Goal: Task Accomplishment & Management: Manage account settings

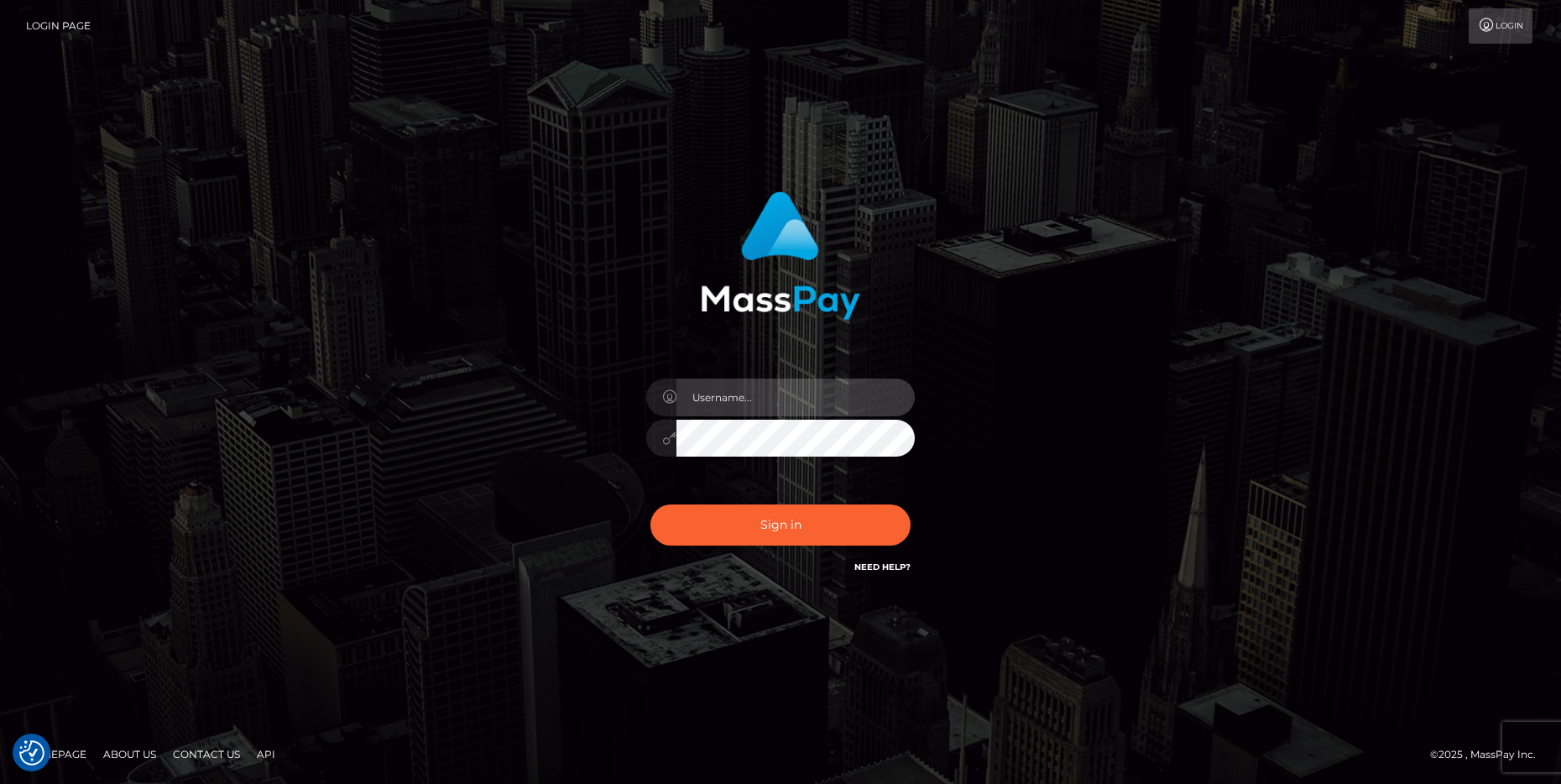
type input "cheli"
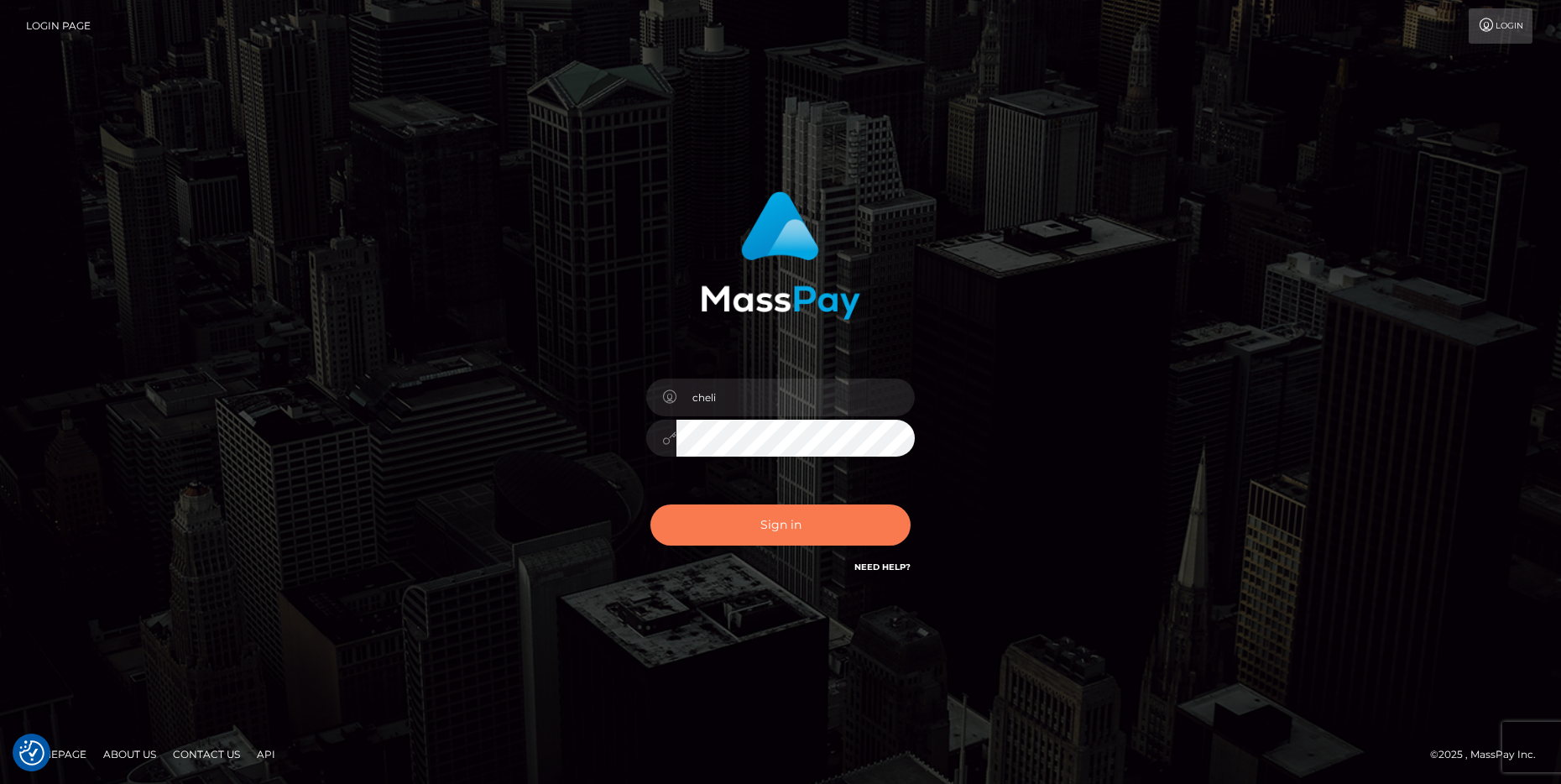
click at [739, 524] on button "Sign in" at bounding box center [780, 524] width 260 height 42
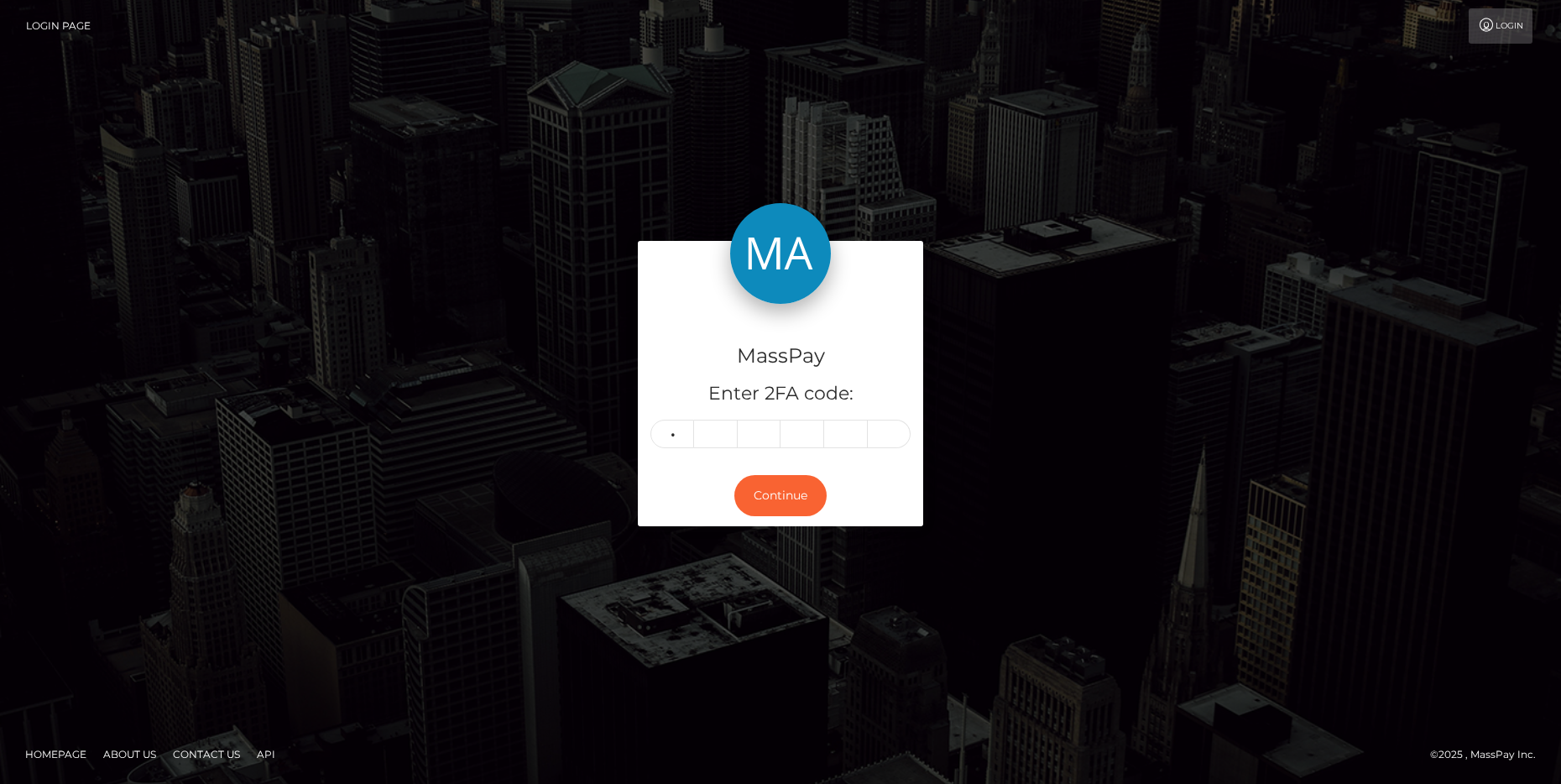
type input "4"
type input "1"
type input "2"
type input "8"
type input "6"
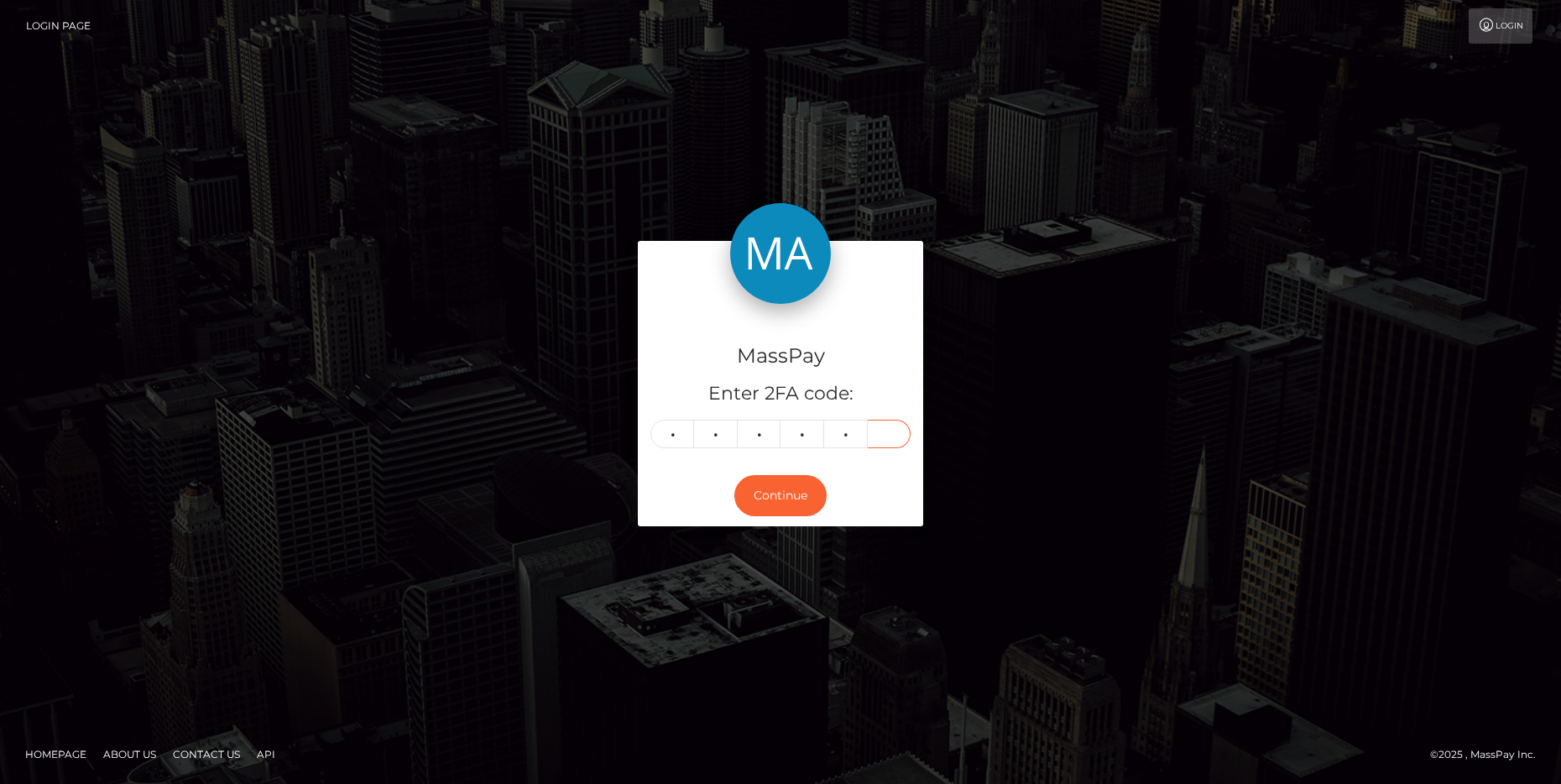
type input "3"
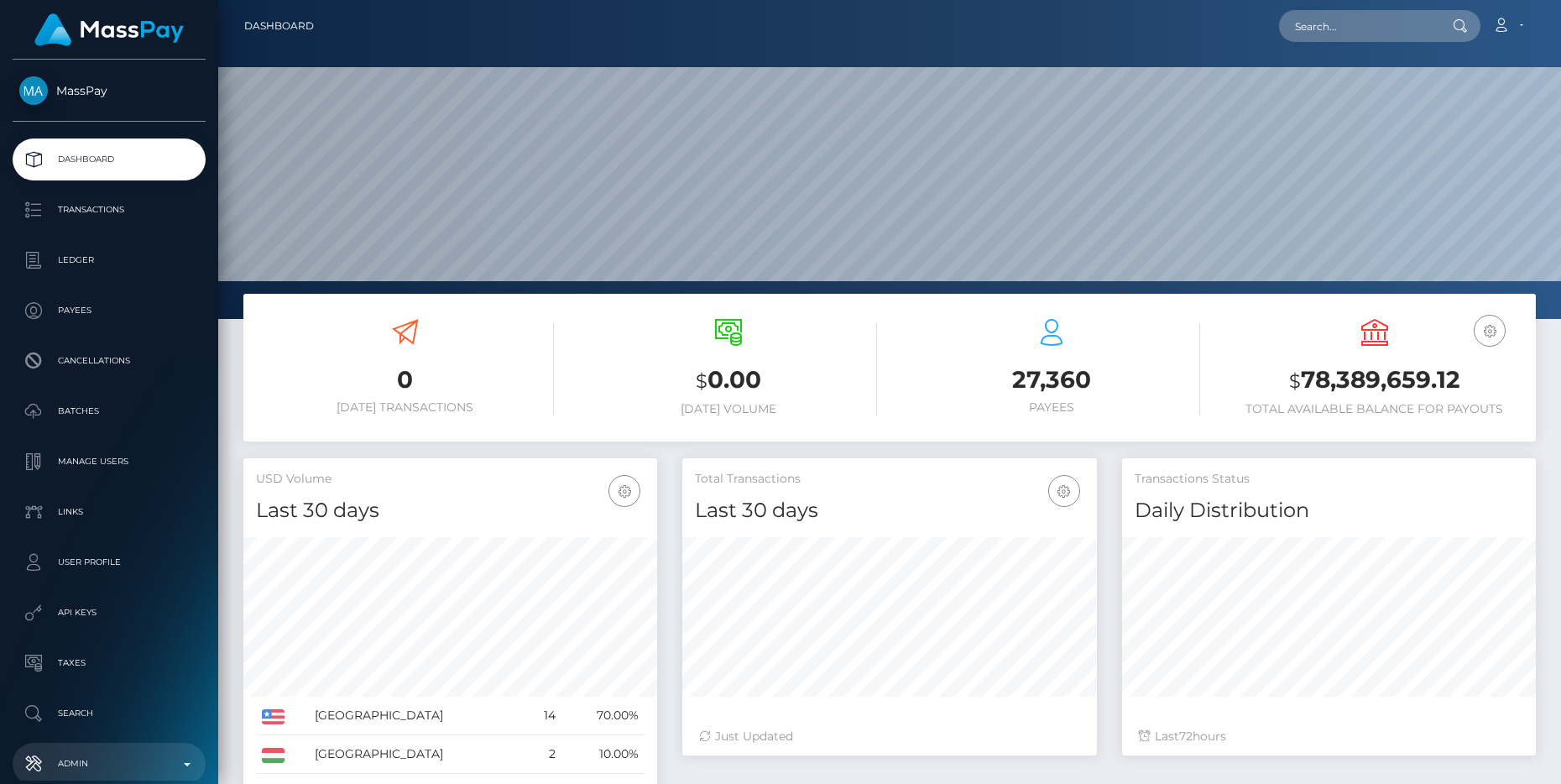
scroll to position [297, 413]
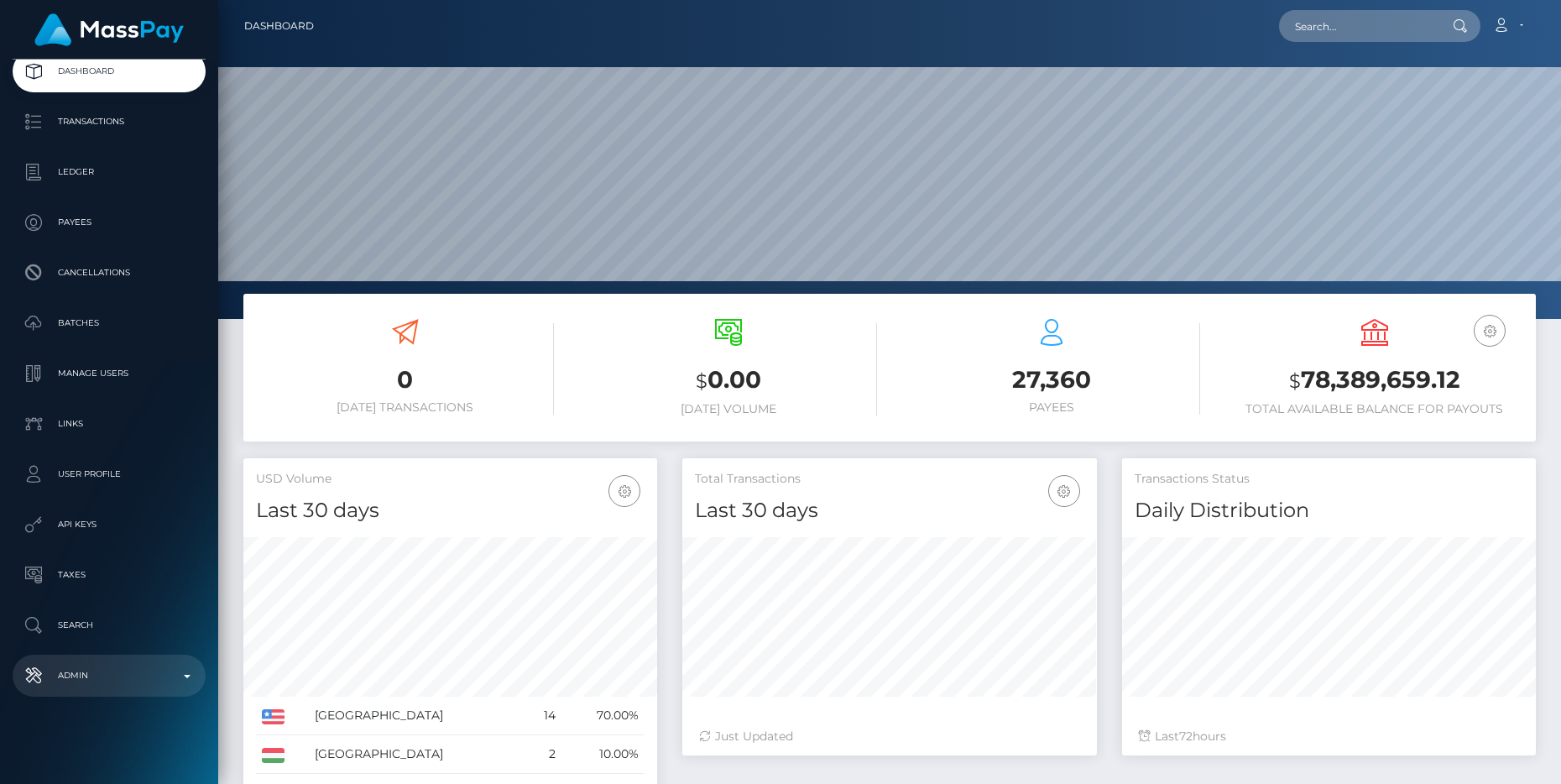
click at [136, 674] on p "Admin" at bounding box center [109, 675] width 180 height 25
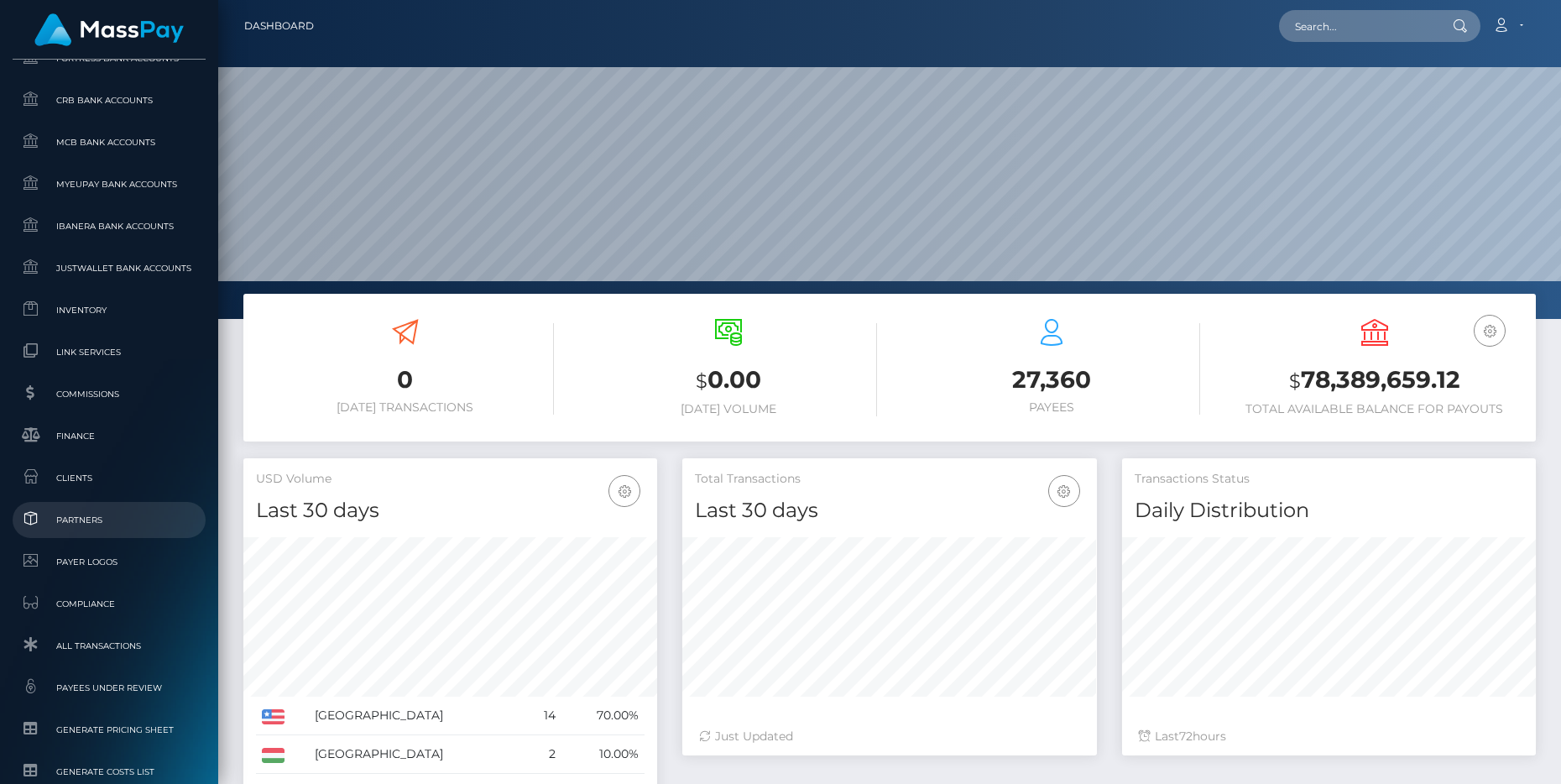
scroll to position [848, 0]
click at [97, 473] on span "Clients" at bounding box center [109, 475] width 180 height 19
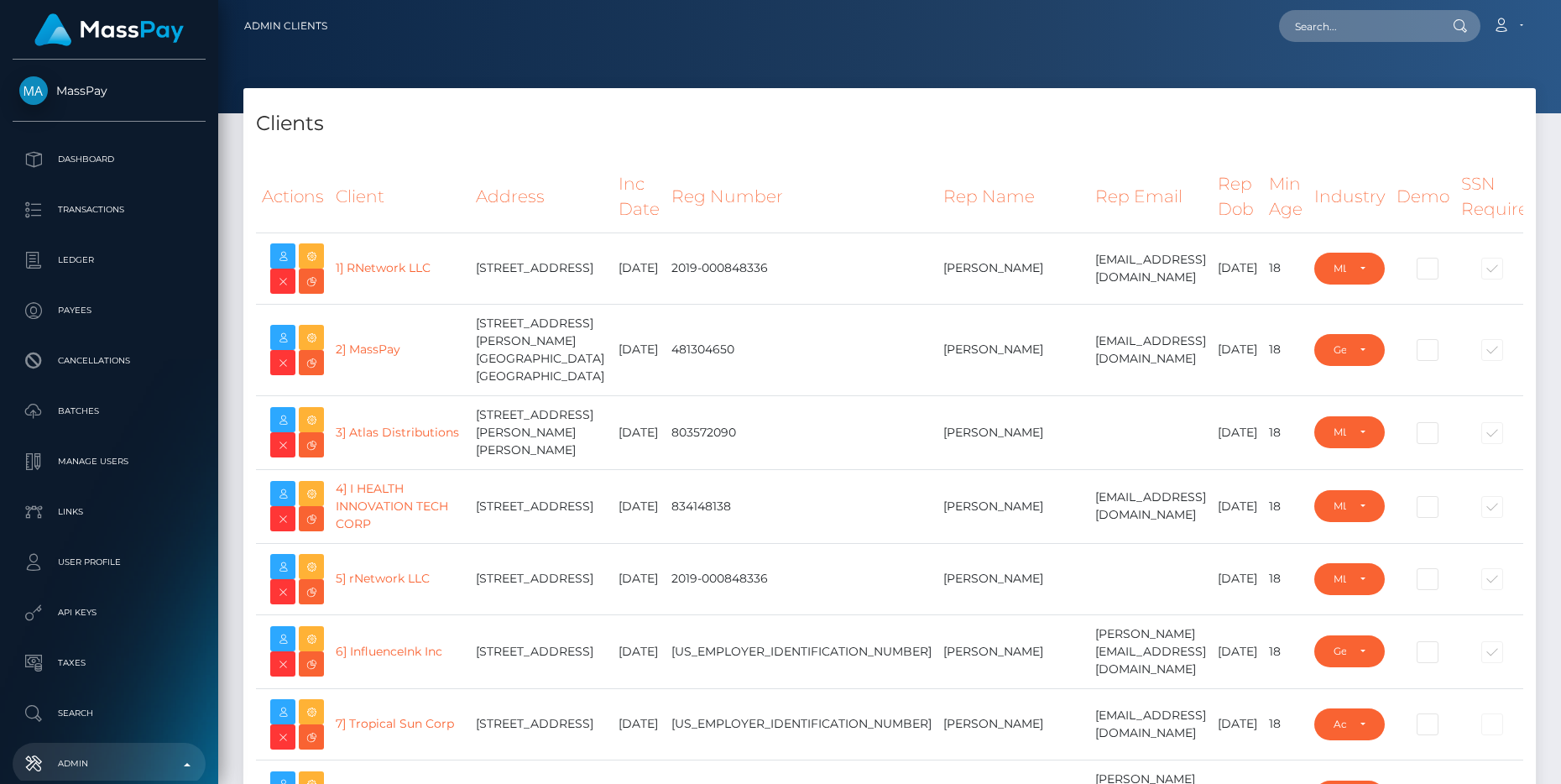
select select "223"
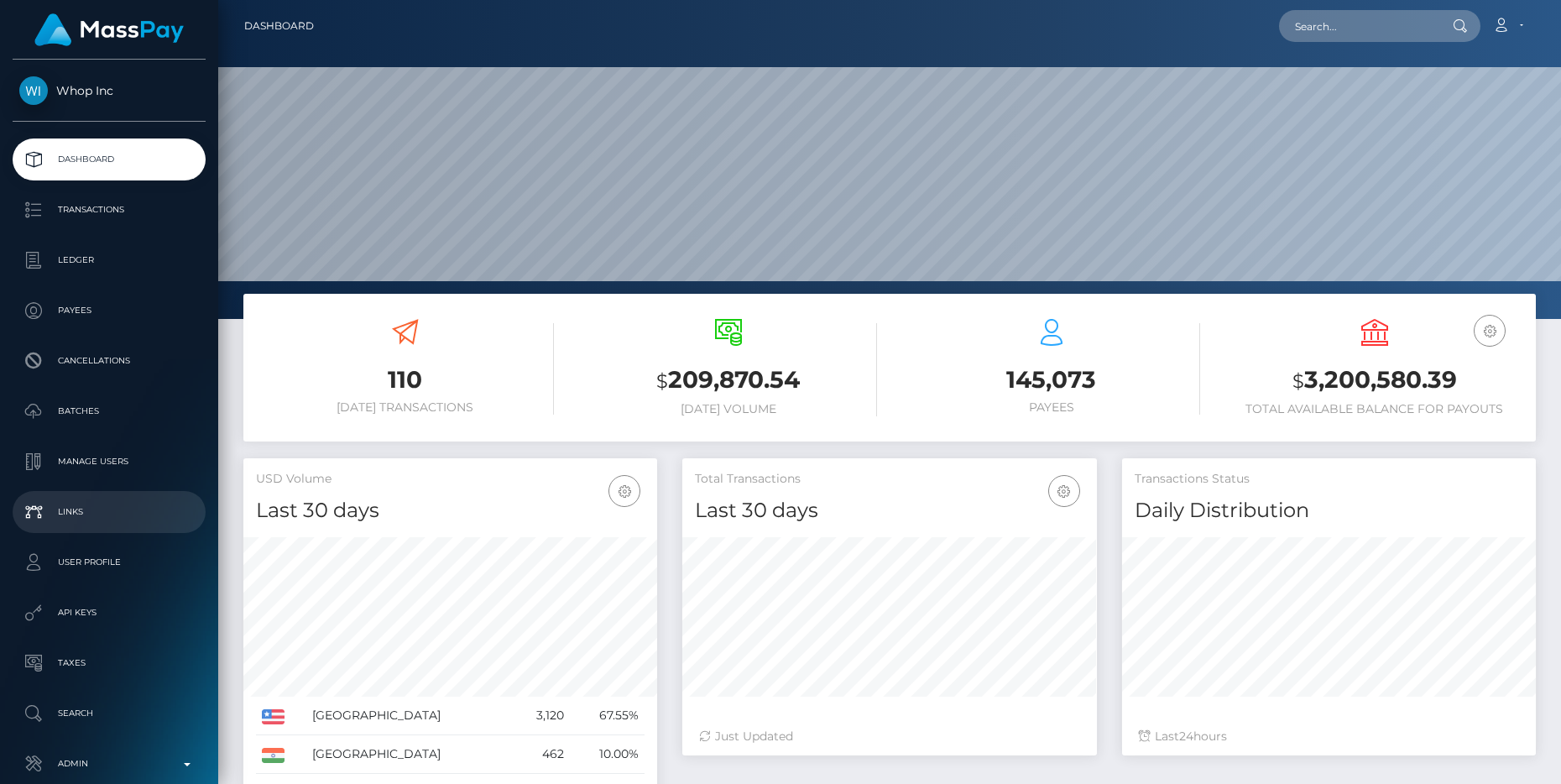
scroll to position [88, 0]
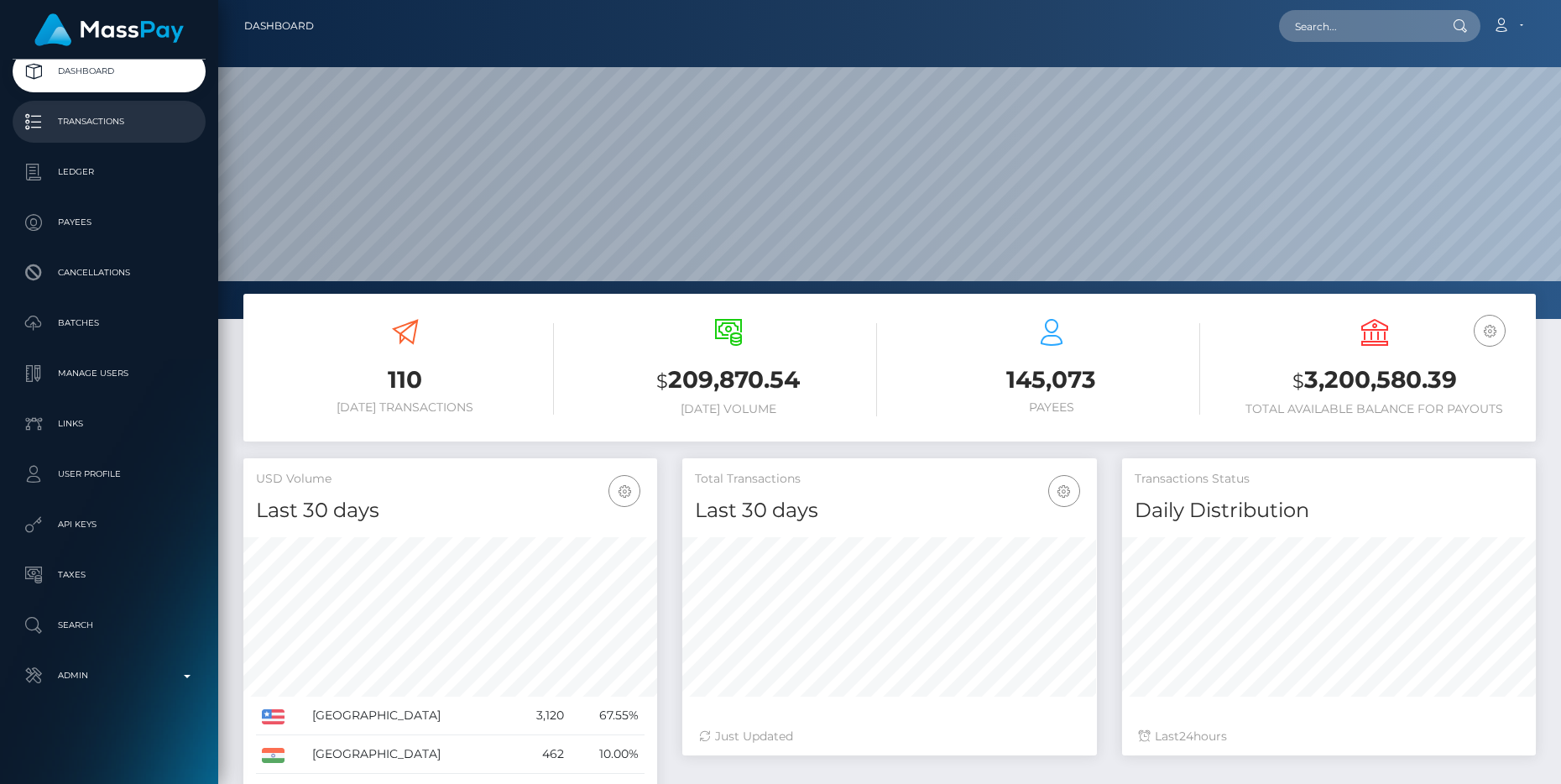
click at [123, 119] on p "Transactions" at bounding box center [109, 122] width 180 height 25
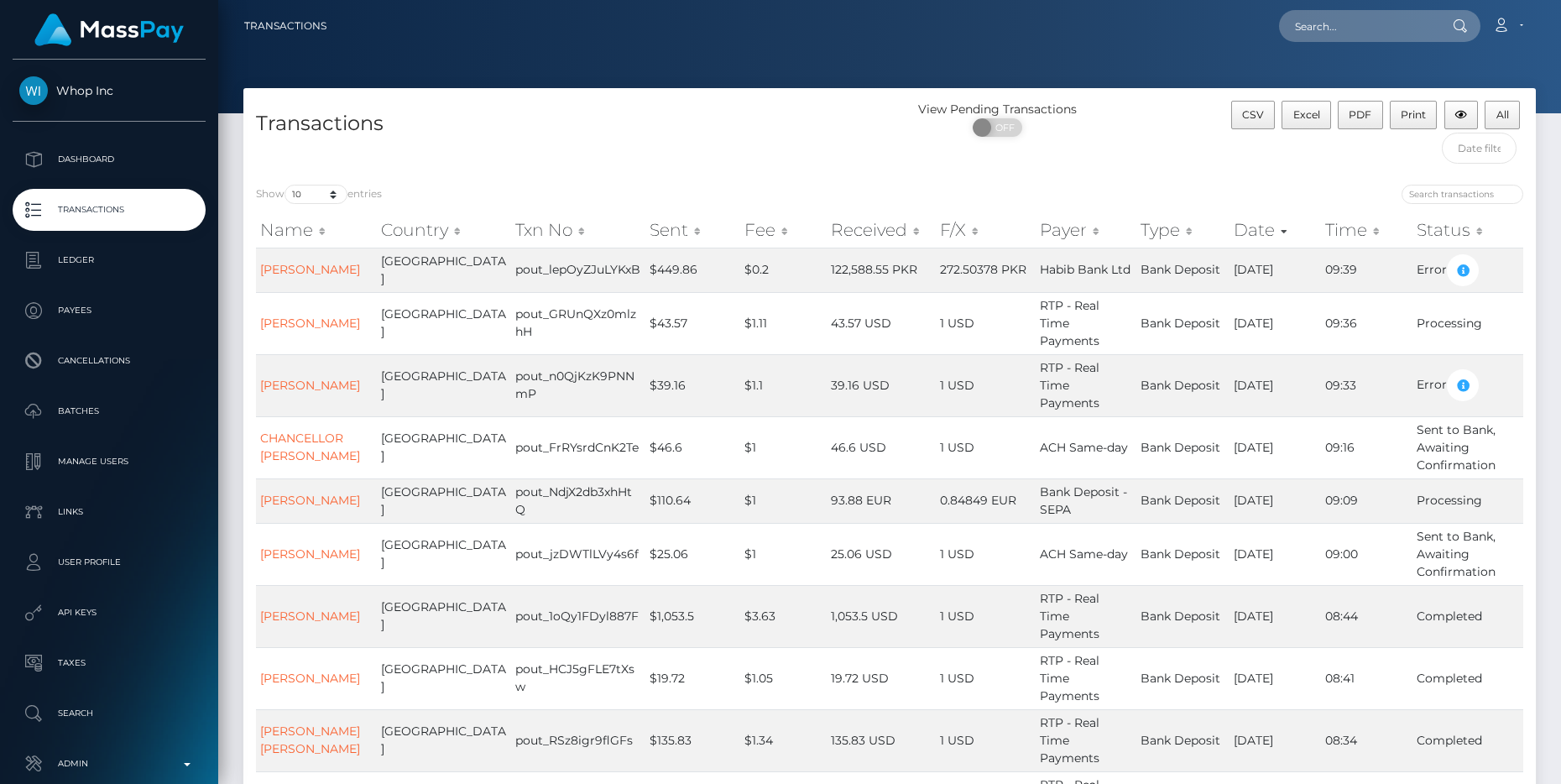
click at [671, 236] on th "Sent" at bounding box center [693, 230] width 95 height 34
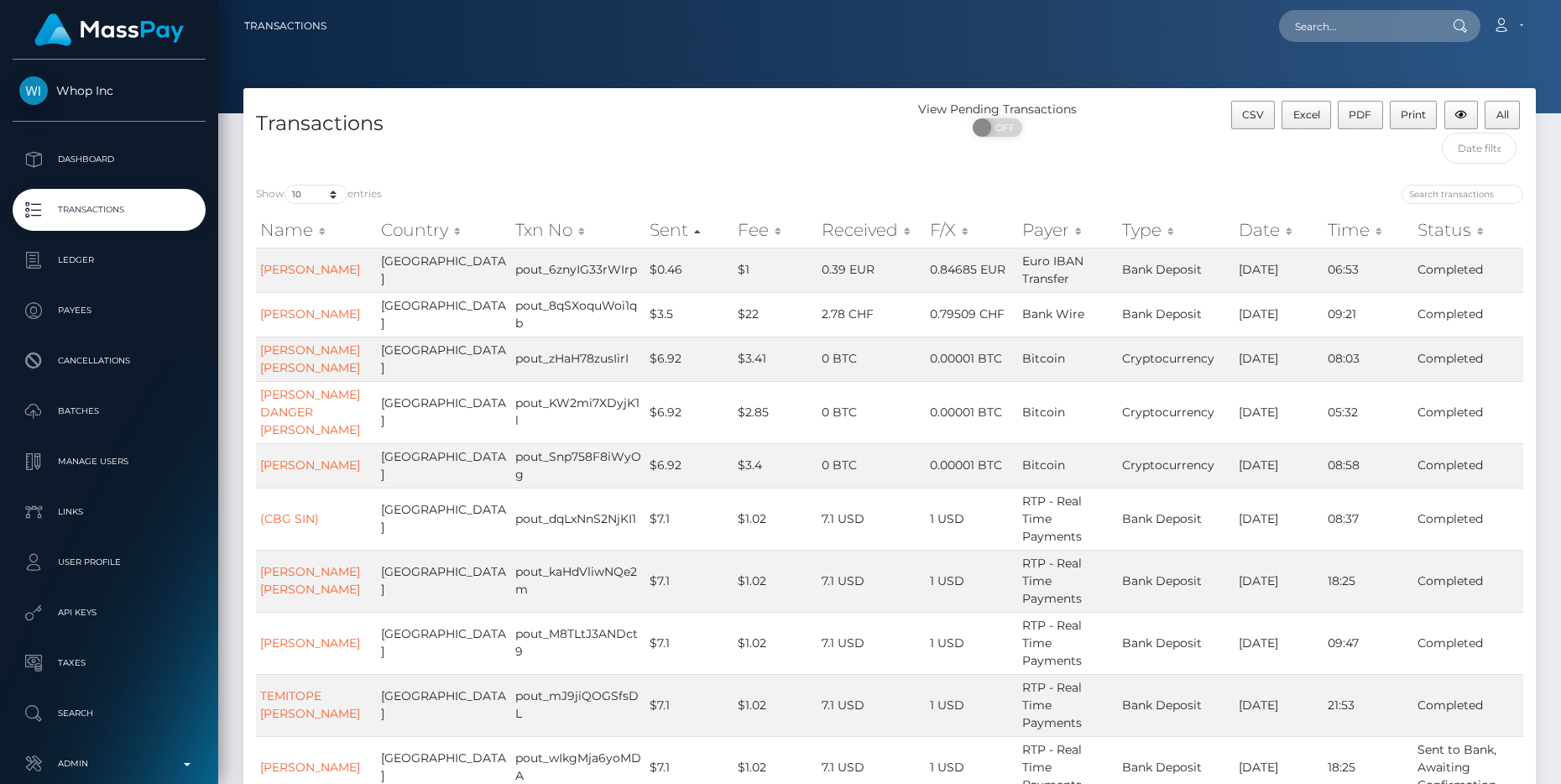
click at [645, 233] on th "Sent" at bounding box center [689, 230] width 88 height 34
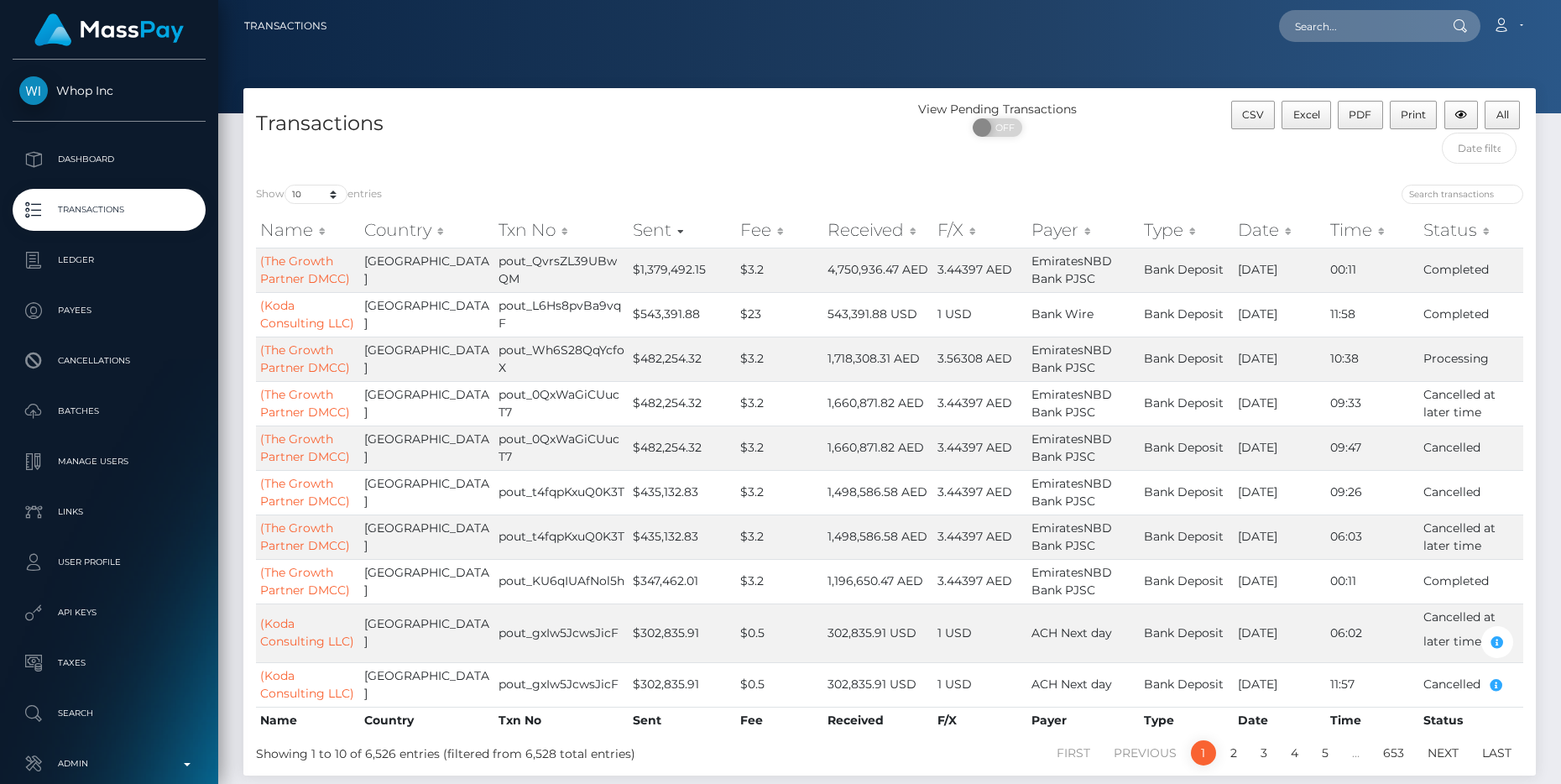
click at [1248, 227] on th "Date" at bounding box center [1280, 230] width 93 height 34
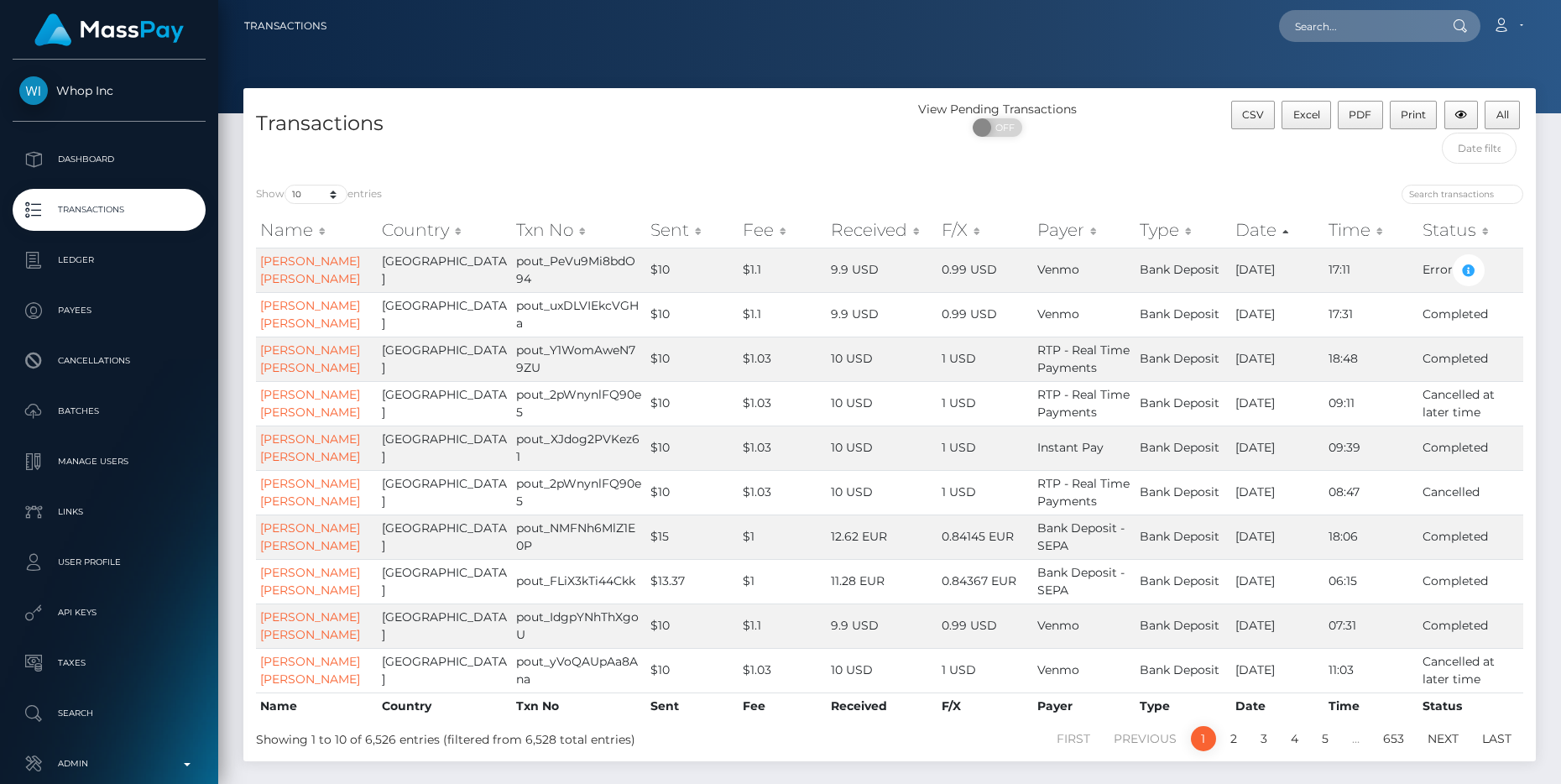
click at [1246, 232] on th "Date" at bounding box center [1278, 230] width 93 height 34
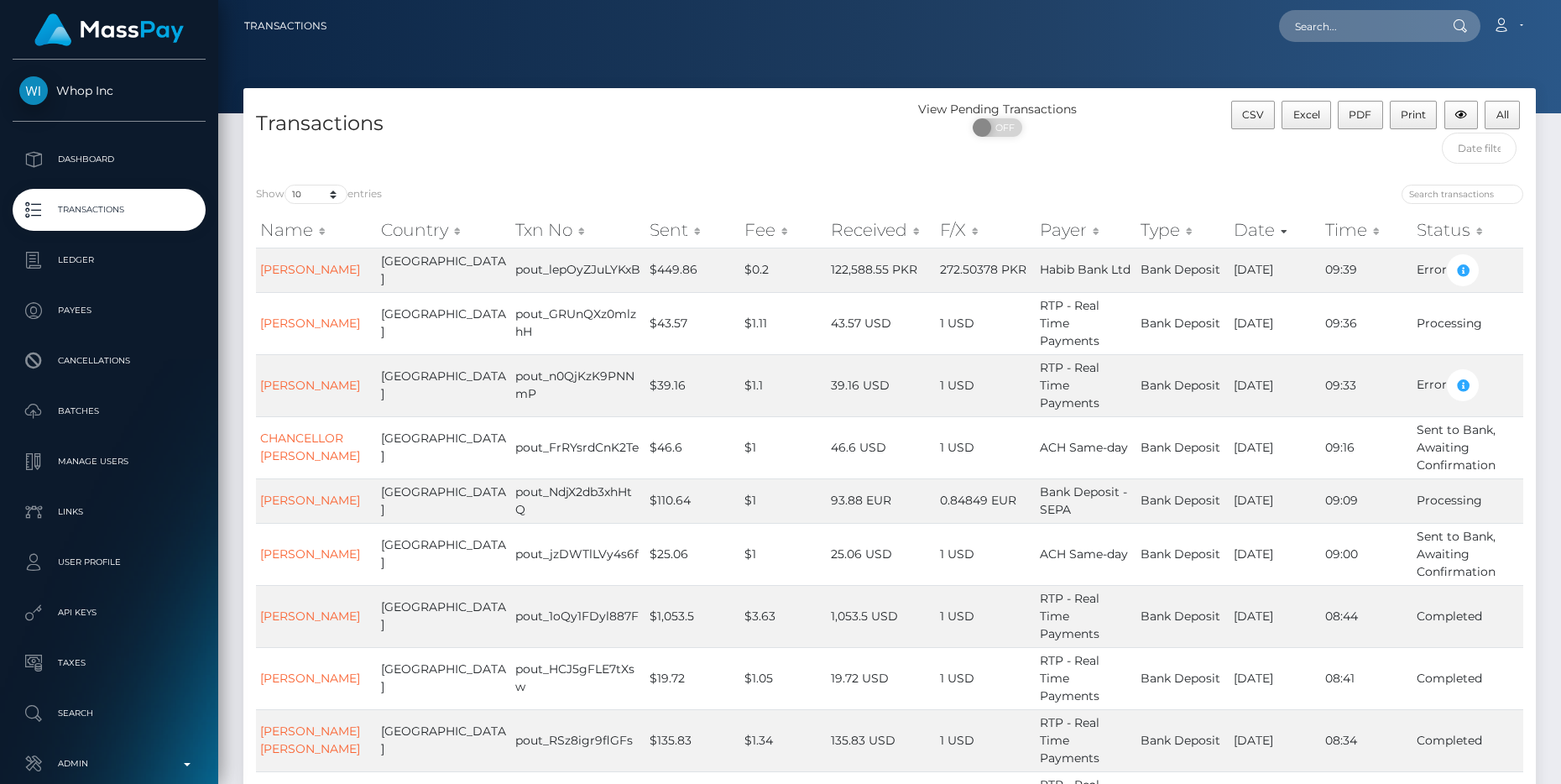
scroll to position [3, 0]
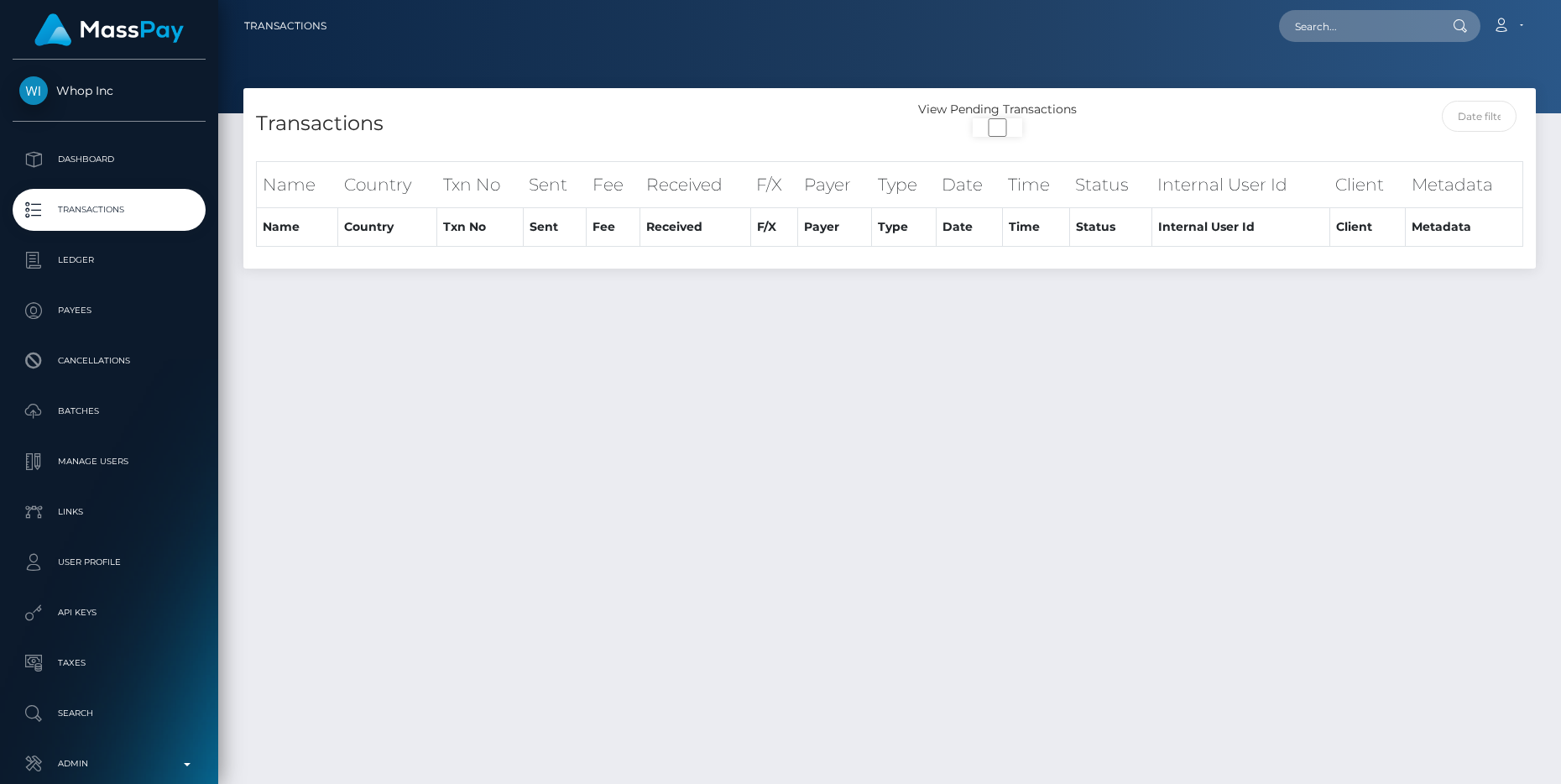
scroll to position [3, 0]
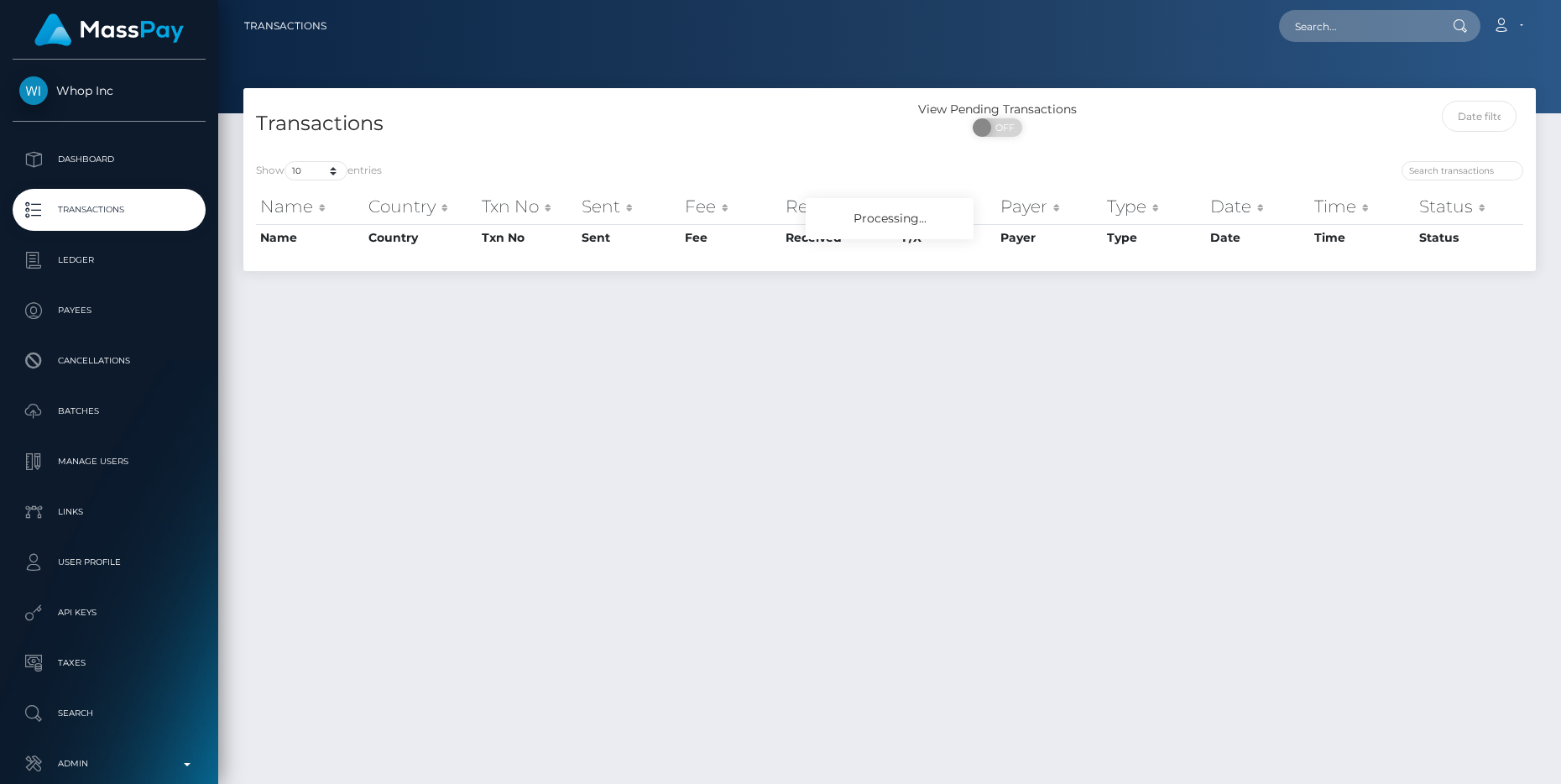
scroll to position [3, 0]
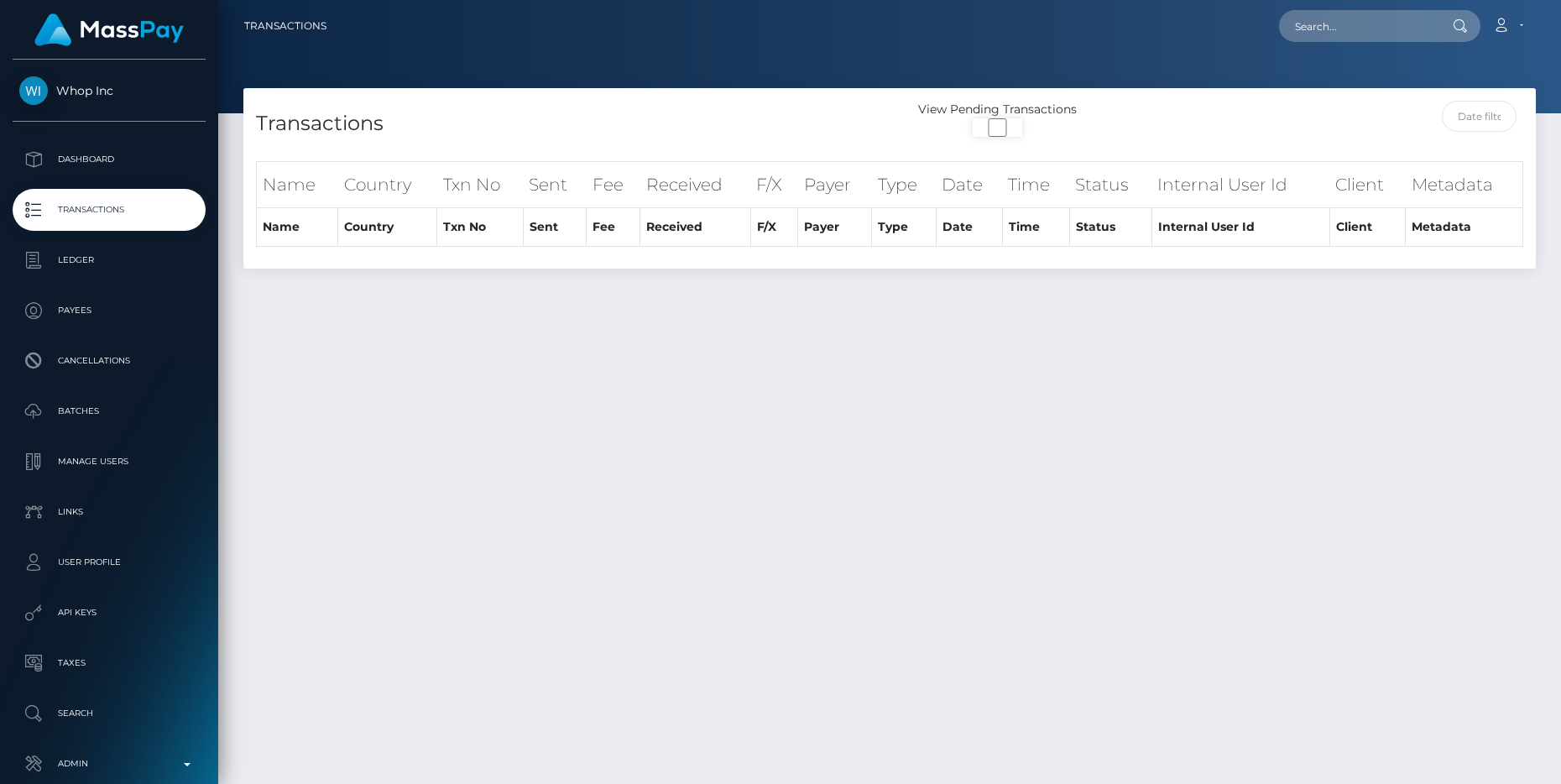
scroll to position [3, 0]
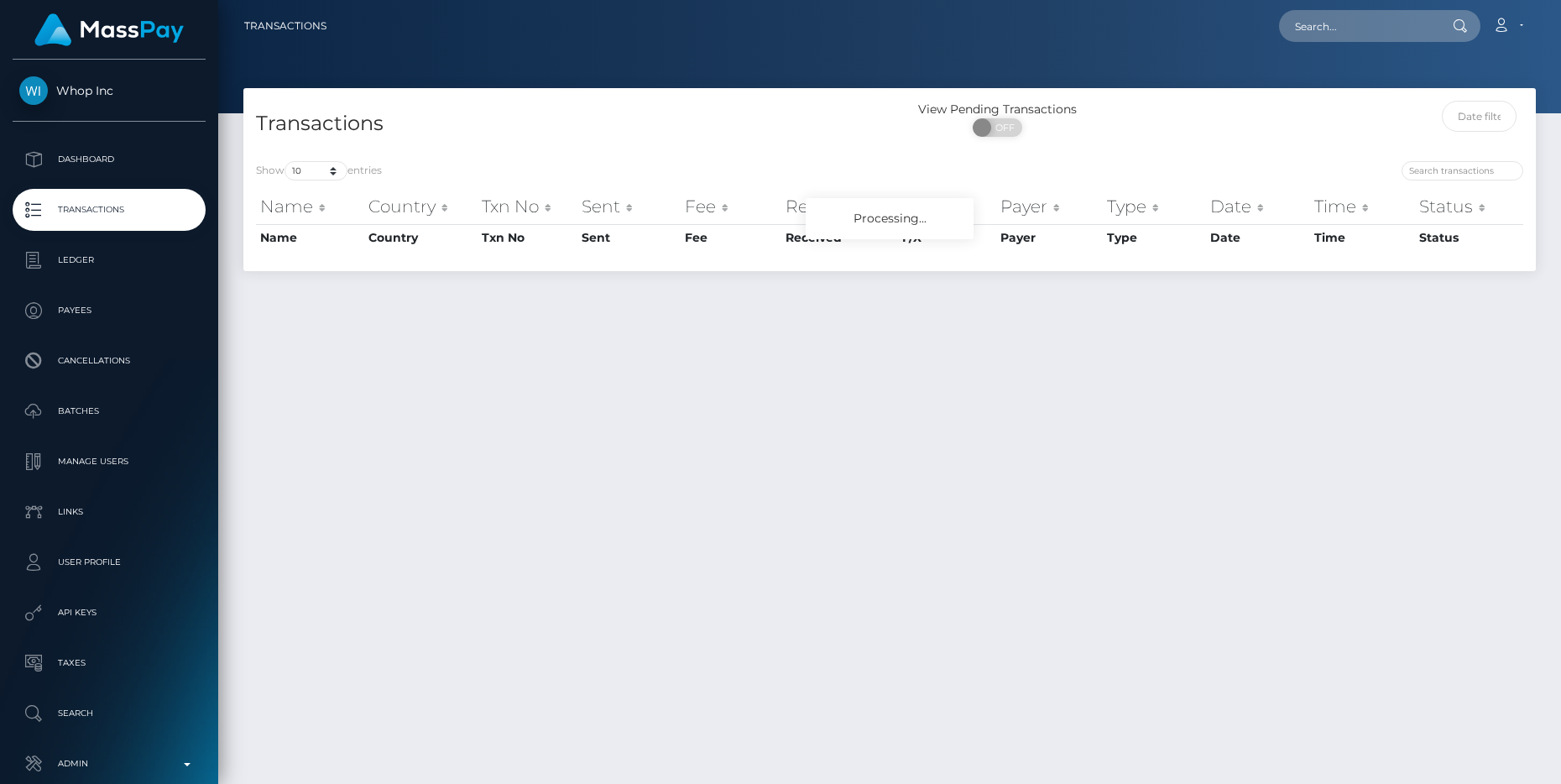
scroll to position [3, 0]
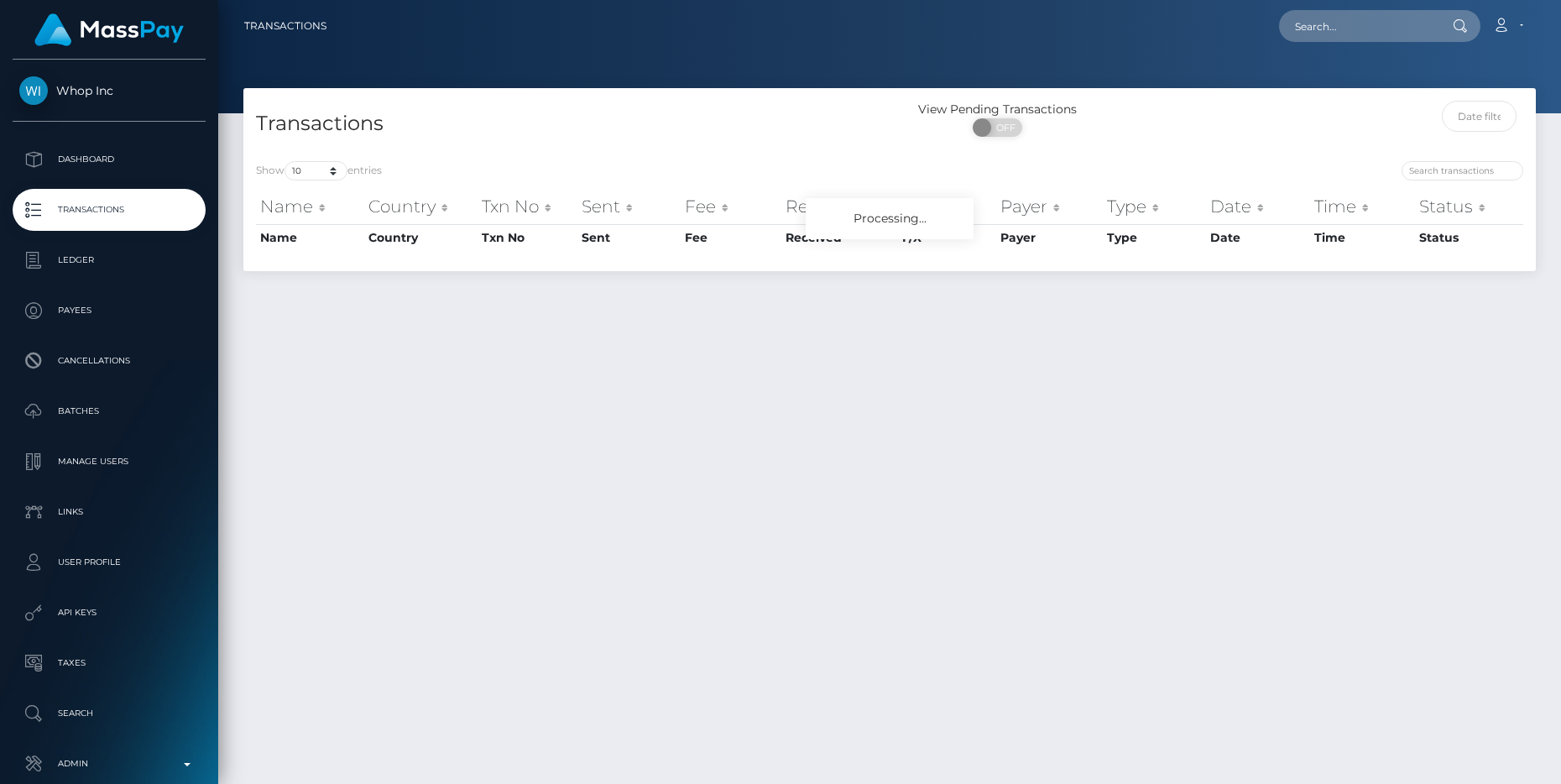
scroll to position [3, 0]
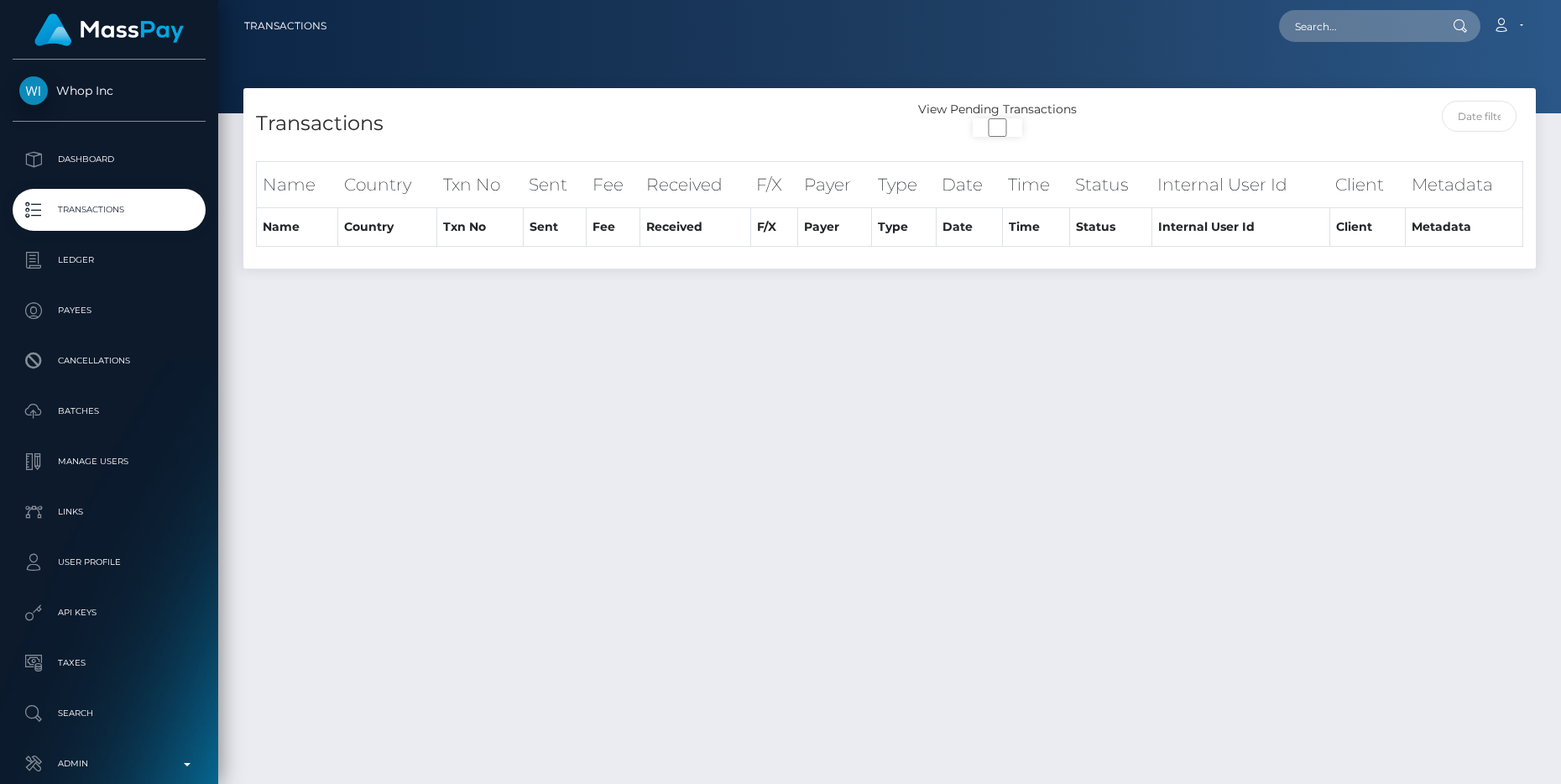
scroll to position [3, 0]
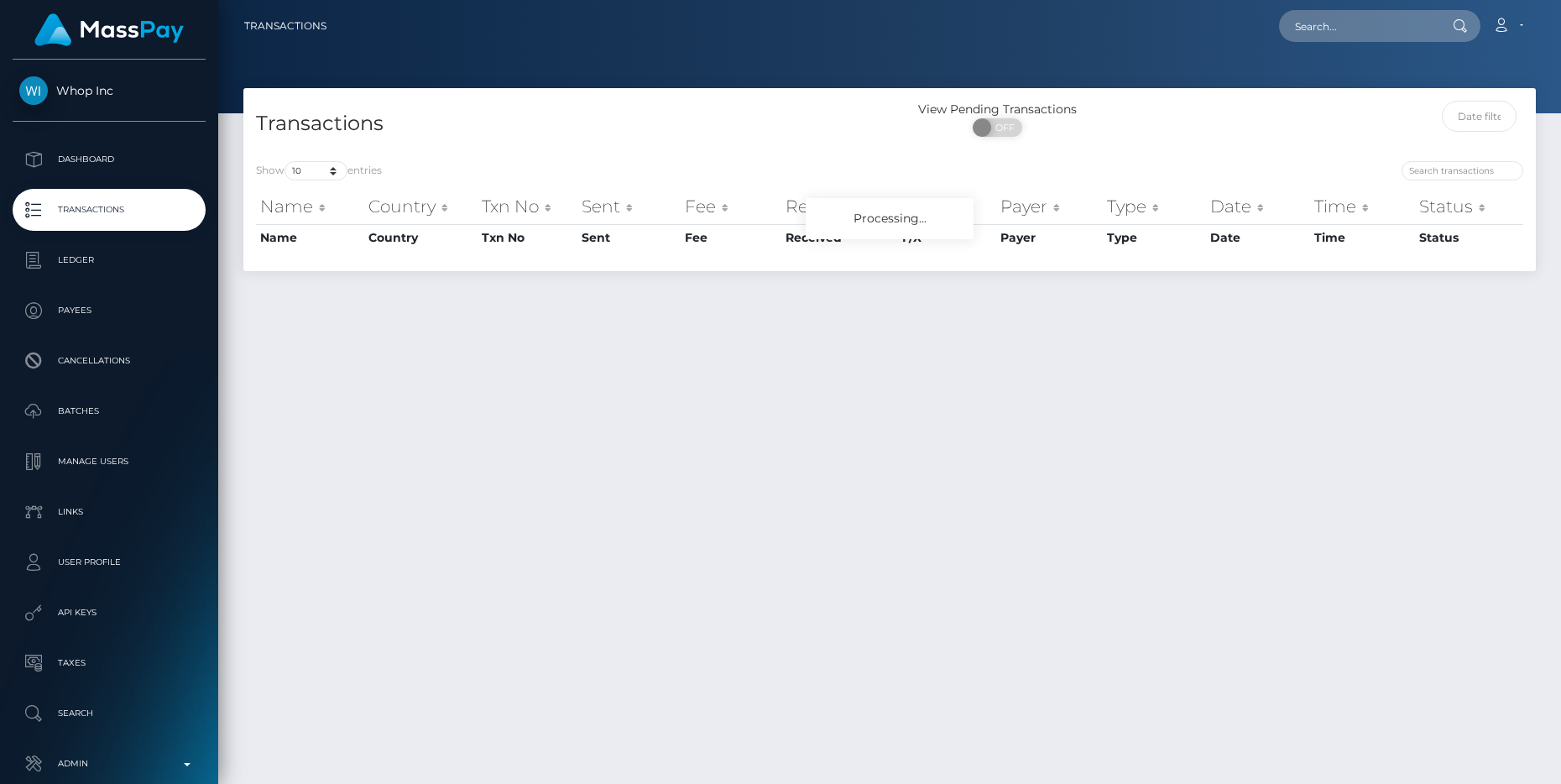
scroll to position [3, 0]
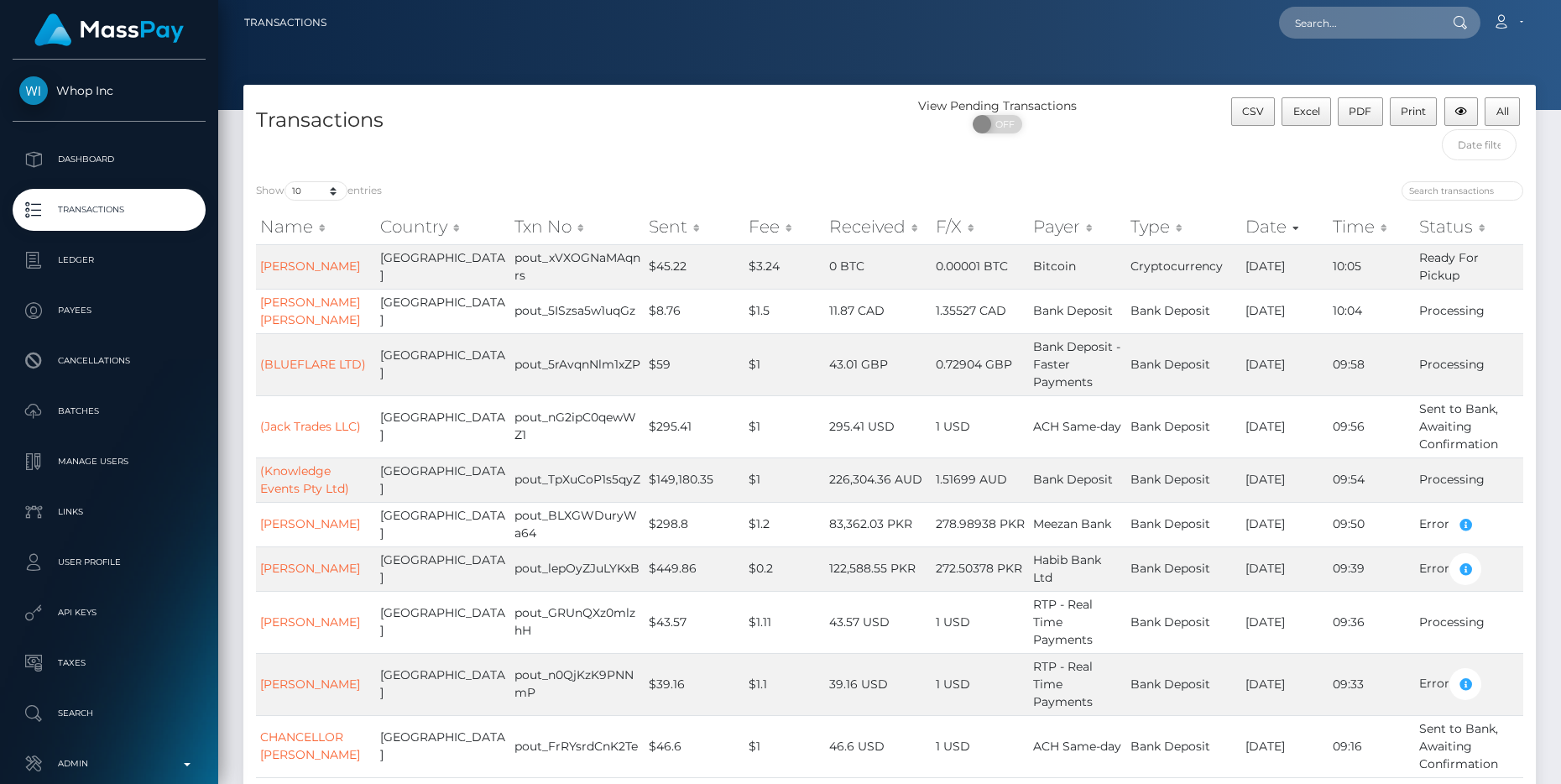
scroll to position [3, 0]
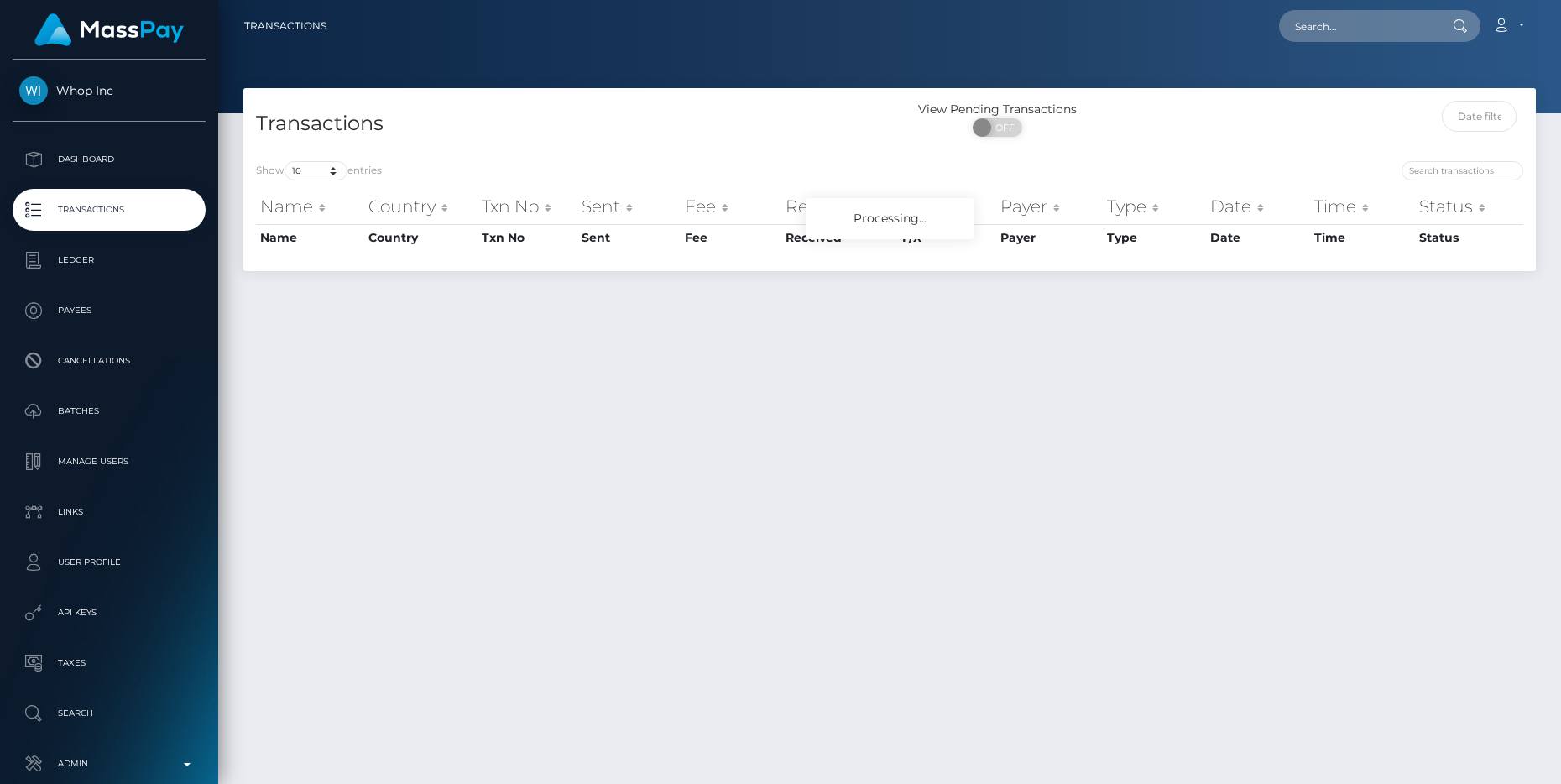
scroll to position [3, 0]
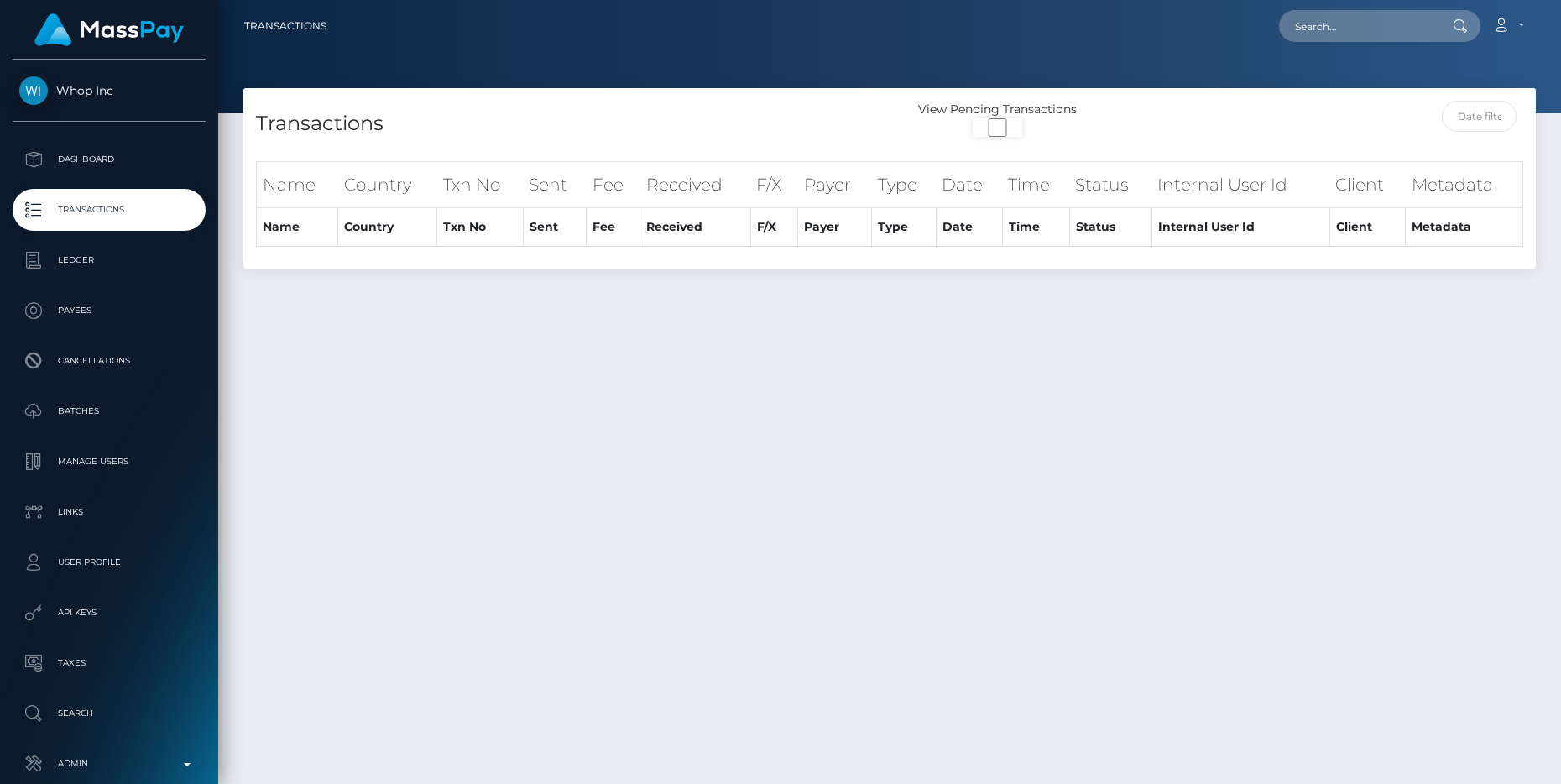
scroll to position [3, 0]
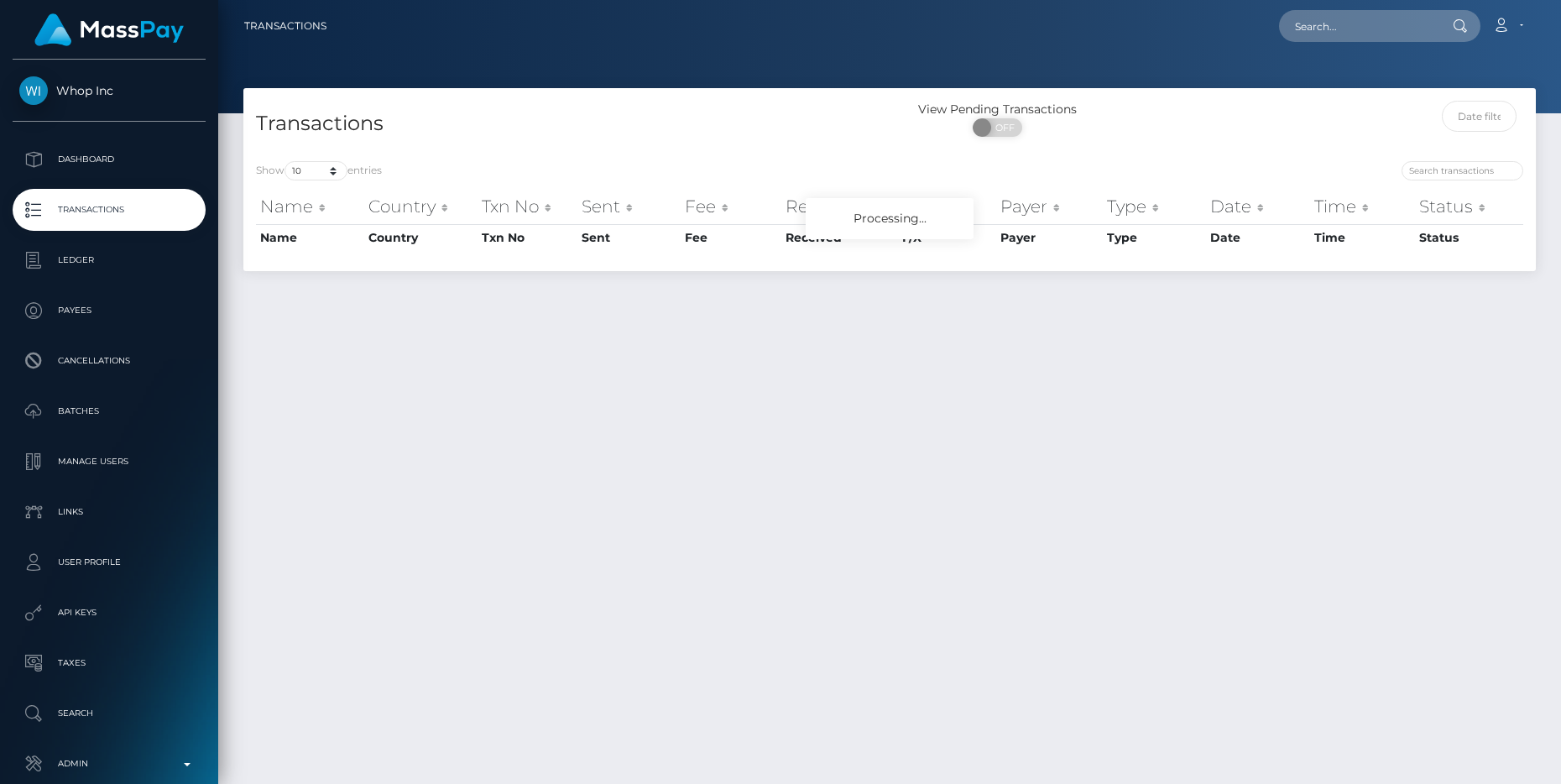
scroll to position [3, 0]
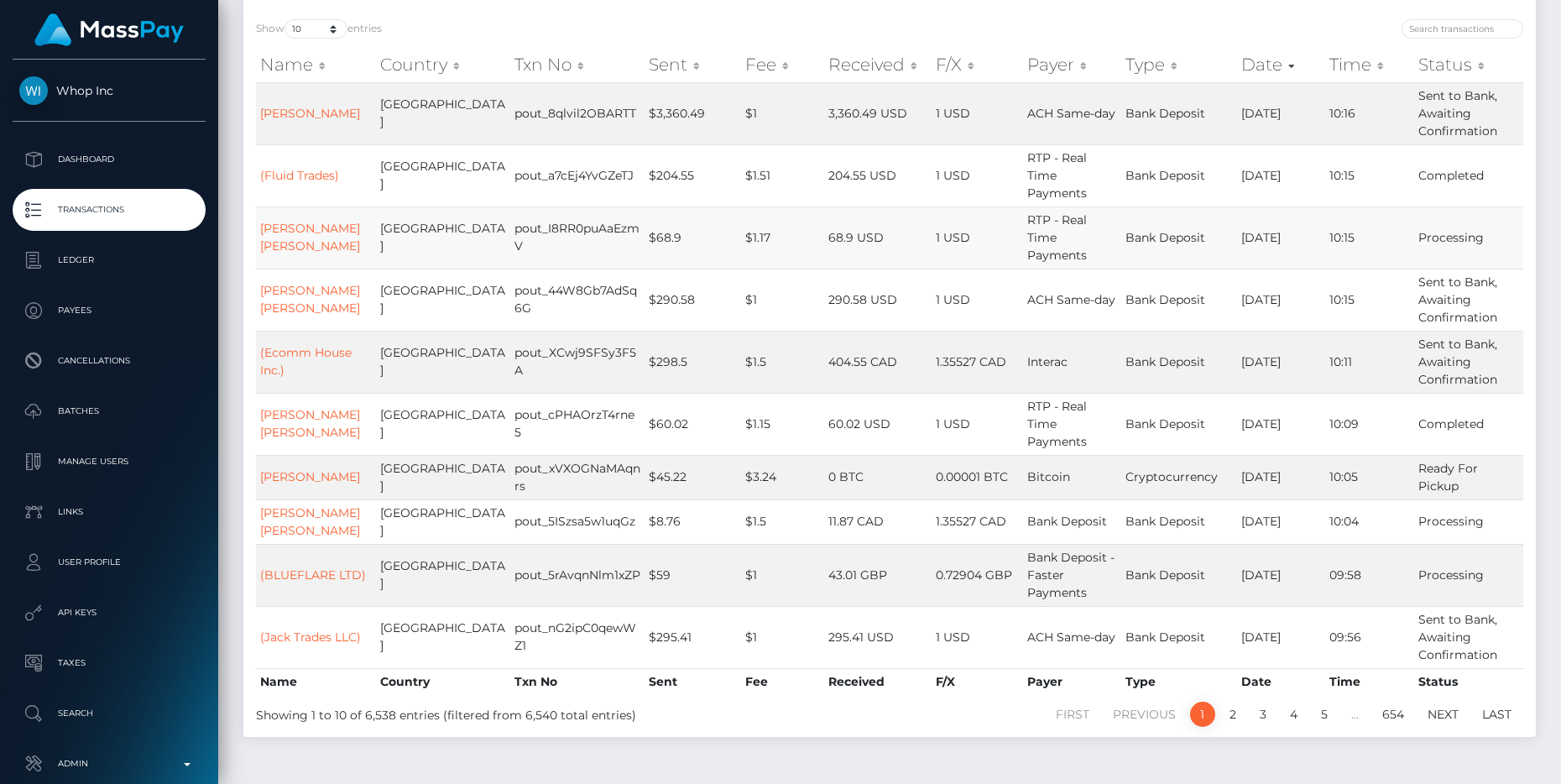
scroll to position [150, 0]
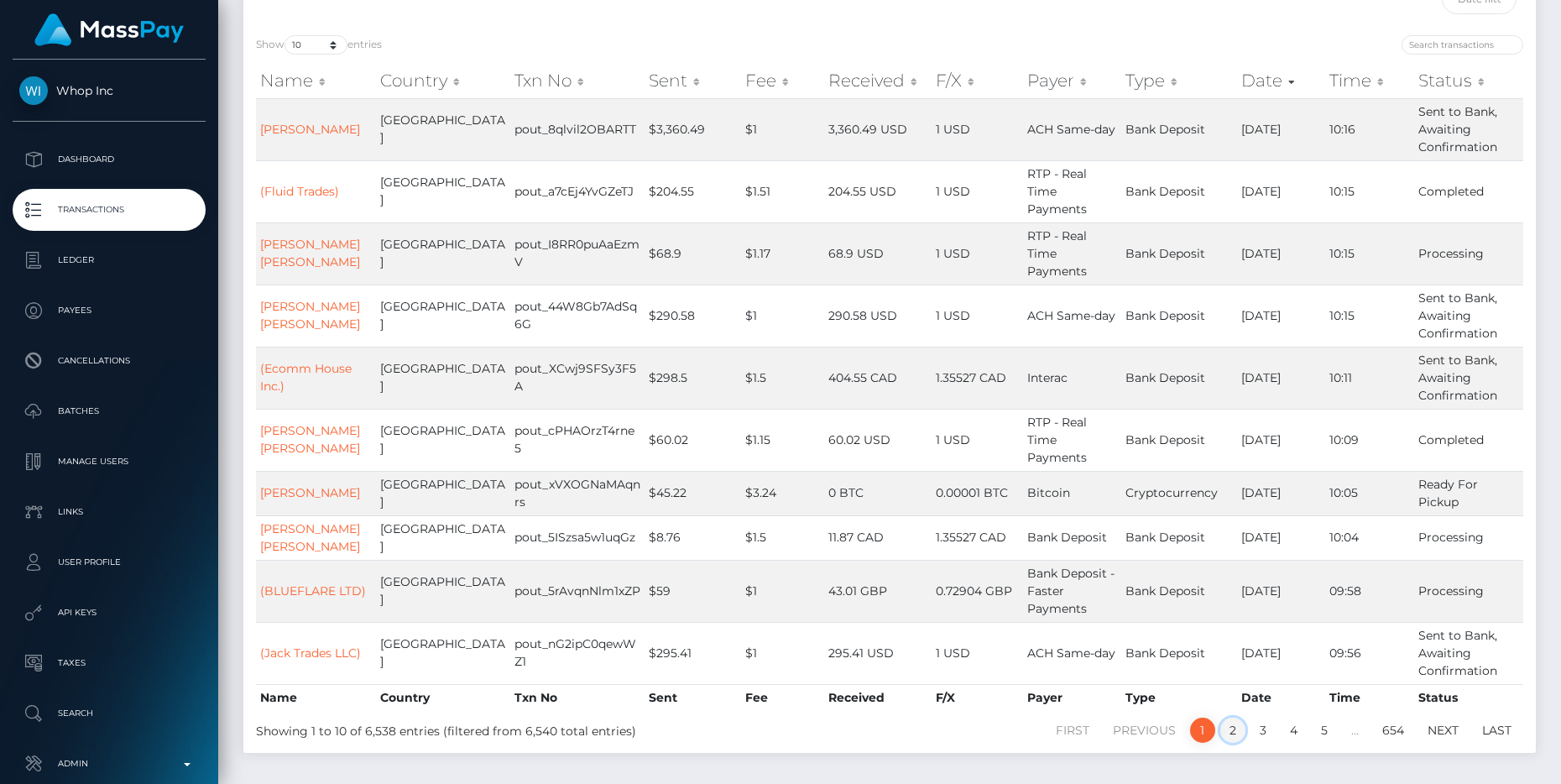
click at [1229, 717] on link "2" at bounding box center [1233, 730] width 25 height 25
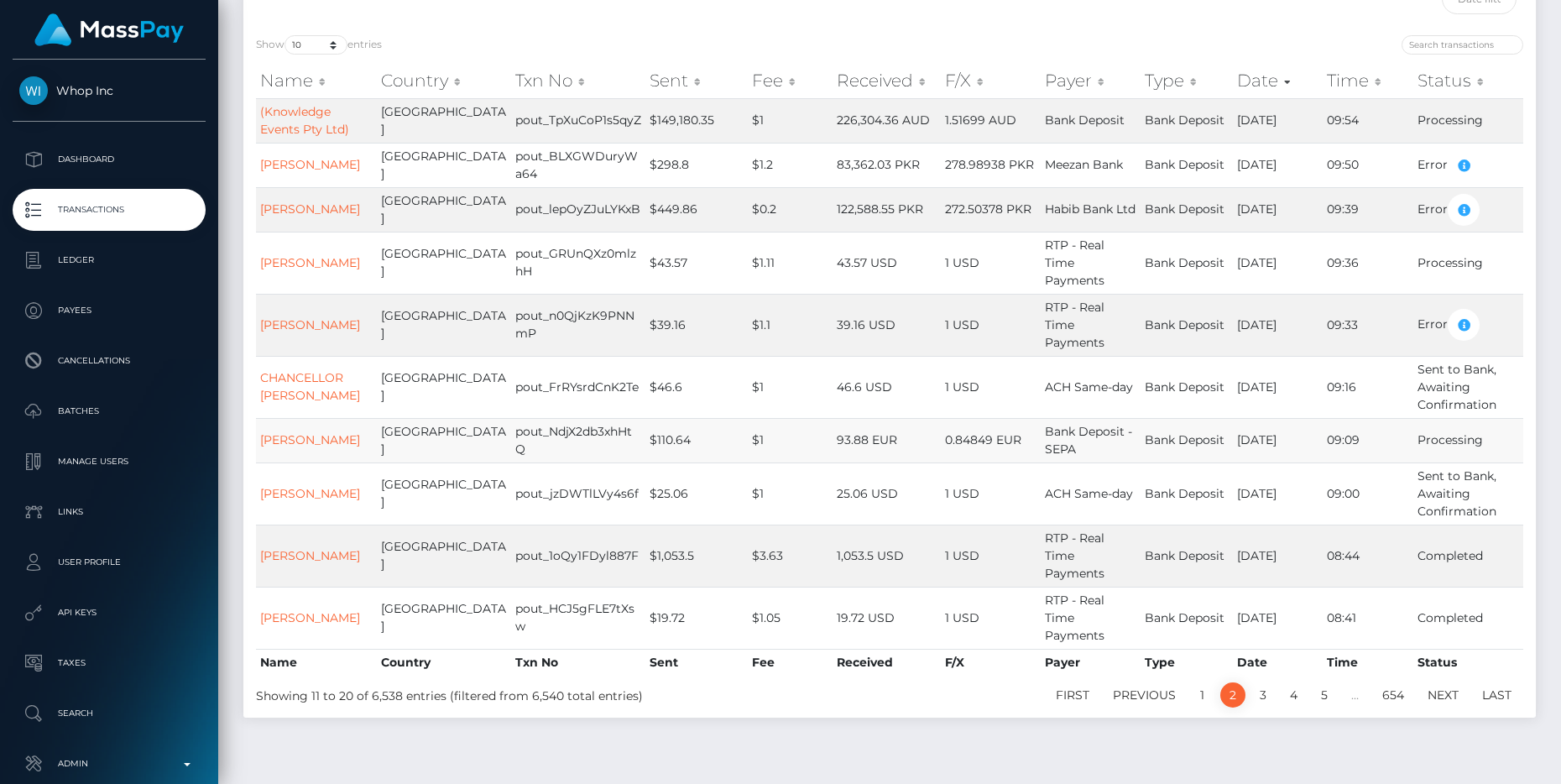
scroll to position [148, 0]
